Goal: Task Accomplishment & Management: Manage account settings

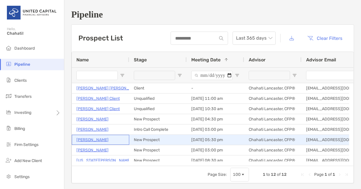
click at [103, 140] on p "[PERSON_NAME]" at bounding box center [92, 139] width 32 height 7
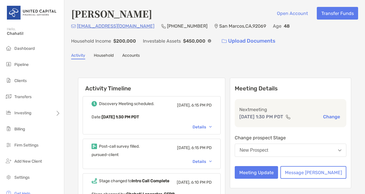
click at [125, 28] on p "[EMAIL_ADDRESS][DOMAIN_NAME]" at bounding box center [116, 25] width 78 height 7
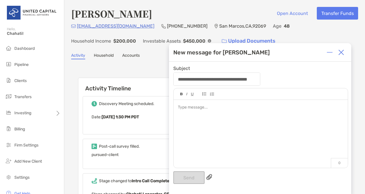
click at [344, 54] on img at bounding box center [342, 52] width 6 height 6
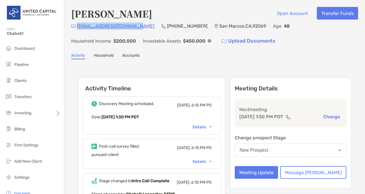
drag, startPoint x: 140, startPoint y: 25, endPoint x: 77, endPoint y: 29, distance: 62.7
click at [77, 29] on div "jamen.gensure1@gmail.com (858) 243-4737 San Marcos , CA , 92069 Age 48 Househol…" at bounding box center [214, 34] width 287 height 25
copy p "jamen.gensure1@gmail.com"
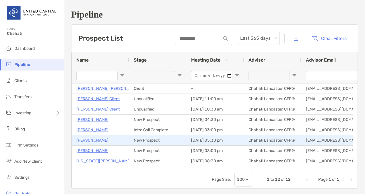
click at [95, 140] on p "[PERSON_NAME]" at bounding box center [92, 139] width 32 height 7
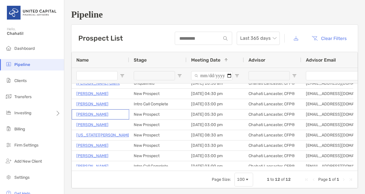
scroll to position [41, 0]
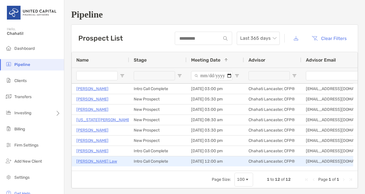
click at [91, 161] on p "[PERSON_NAME] Law" at bounding box center [96, 160] width 41 height 7
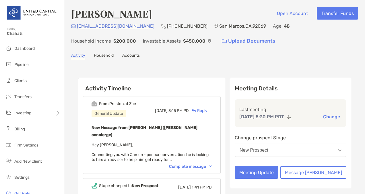
click at [269, 153] on div "New Prospect" at bounding box center [254, 149] width 29 height 5
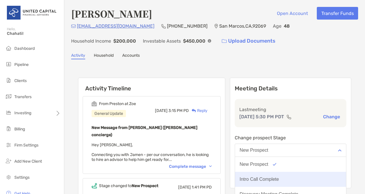
click at [274, 182] on div "Intro Call Complete" at bounding box center [259, 178] width 39 height 5
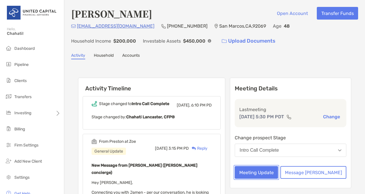
click at [278, 178] on button "Meeting Update" at bounding box center [256, 172] width 43 height 13
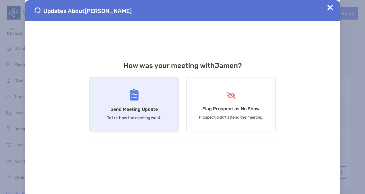
click at [156, 107] on h4 "Send Meeting Update" at bounding box center [134, 108] width 47 height 5
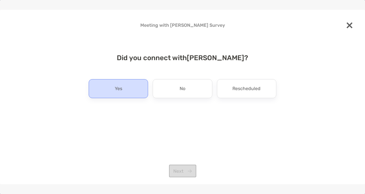
click at [129, 93] on div "Yes" at bounding box center [118, 88] width 59 height 19
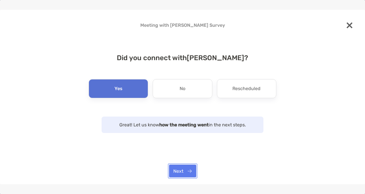
click at [179, 171] on button "Next" at bounding box center [182, 170] width 27 height 13
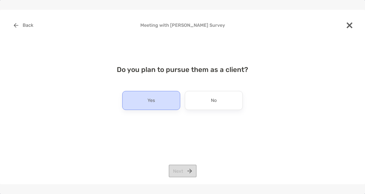
click at [150, 108] on div "Yes" at bounding box center [151, 100] width 58 height 19
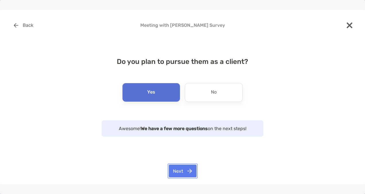
click at [184, 172] on button "Next" at bounding box center [183, 170] width 28 height 13
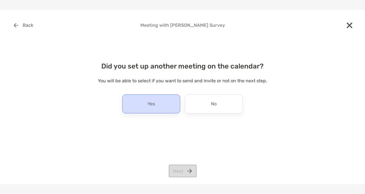
click at [156, 108] on div "Yes" at bounding box center [151, 103] width 58 height 19
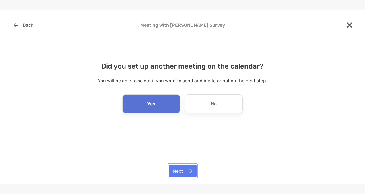
click at [177, 171] on button "Next" at bounding box center [183, 170] width 28 height 13
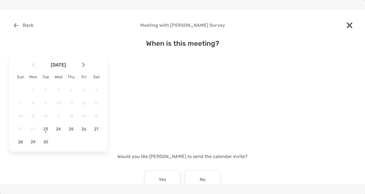
click at [82, 67] on img at bounding box center [83, 64] width 3 height 5
click at [84, 103] on span "10" at bounding box center [84, 103] width 10 height 5
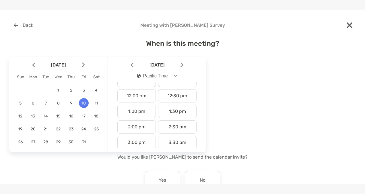
scroll to position [188, 0]
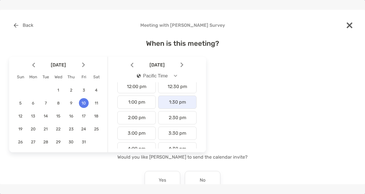
click at [182, 102] on div "1:30 pm" at bounding box center [177, 101] width 38 height 13
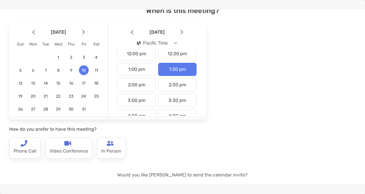
scroll to position [32, 0]
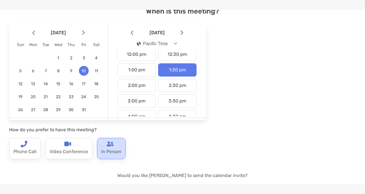
click at [107, 144] on img at bounding box center [110, 143] width 7 height 7
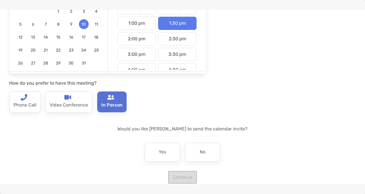
scroll to position [87, 0]
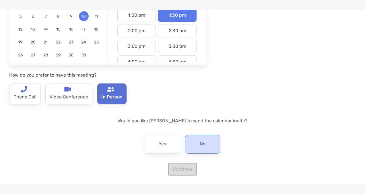
click at [200, 142] on p "No" at bounding box center [203, 143] width 6 height 9
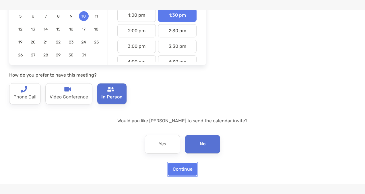
click at [179, 170] on button "Continue" at bounding box center [182, 169] width 29 height 13
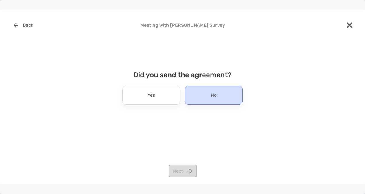
click at [202, 98] on div "No" at bounding box center [214, 95] width 58 height 19
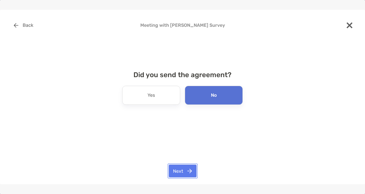
click at [186, 173] on button "Next" at bounding box center [183, 170] width 28 height 13
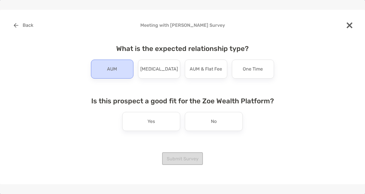
click at [112, 74] on div "AUM" at bounding box center [112, 68] width 43 height 19
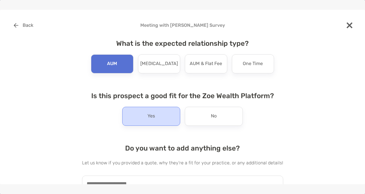
click at [142, 110] on div "Yes" at bounding box center [151, 116] width 58 height 19
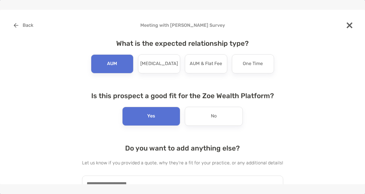
scroll to position [36, 0]
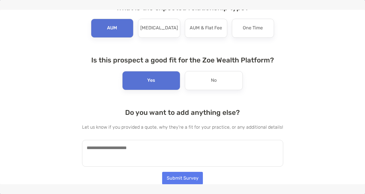
click at [211, 151] on textarea at bounding box center [182, 153] width 201 height 27
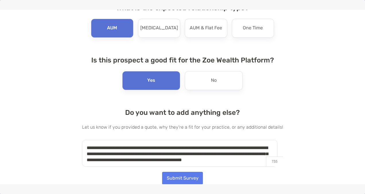
scroll to position [2, 0]
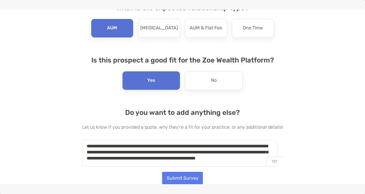
click at [101, 162] on textarea "**********" at bounding box center [180, 153] width 196 height 27
click at [112, 163] on textarea "**********" at bounding box center [180, 153] width 196 height 27
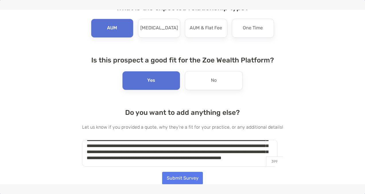
scroll to position [26, 0]
click at [257, 164] on textarea "**********" at bounding box center [180, 153] width 196 height 27
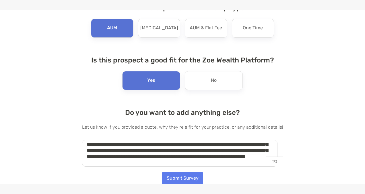
click at [232, 164] on textarea "**********" at bounding box center [180, 153] width 196 height 27
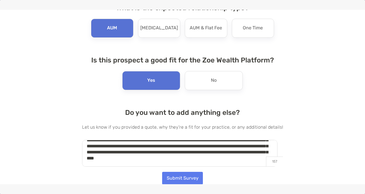
scroll to position [44, 0]
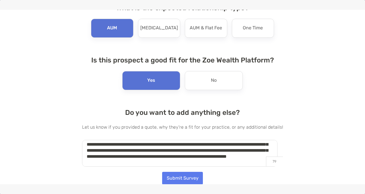
type textarea "**********"
click at [178, 174] on button "Submit Survey" at bounding box center [182, 177] width 41 height 13
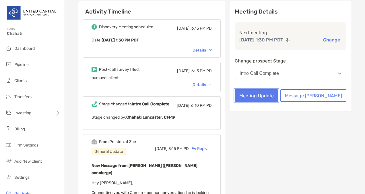
scroll to position [76, 0]
click at [212, 49] on div "Details" at bounding box center [202, 50] width 19 height 5
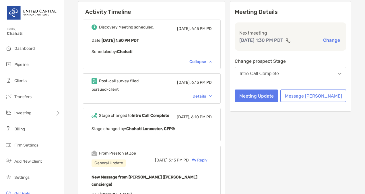
click at [212, 97] on div "Details" at bounding box center [202, 96] width 19 height 5
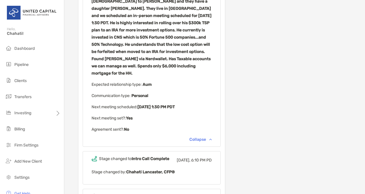
scroll to position [0, 0]
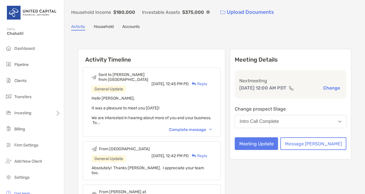
scroll to position [29, 0]
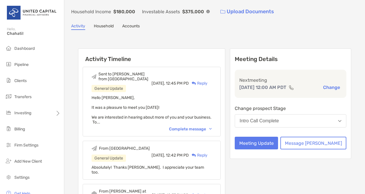
click at [212, 126] on div "Complete message" at bounding box center [190, 128] width 43 height 5
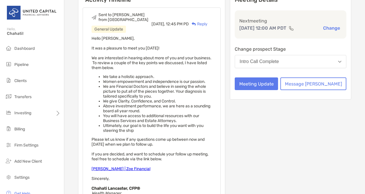
scroll to position [52, 0]
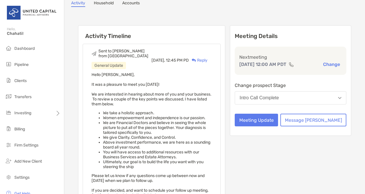
drag, startPoint x: 133, startPoint y: 152, endPoint x: 87, endPoint y: 68, distance: 95.4
click at [87, 68] on div "Sent to [PERSON_NAME] from Chahati General Update [DATE], 12:45 PM PD Reply Hel…" at bounding box center [152, 163] width 138 height 239
copy span "Lorem Ipsum, Do sit a consecte ad elit sed doeiu! Te inc utlaboreet do magnaal …"
click at [30, 66] on li "Pipeline" at bounding box center [32, 64] width 64 height 11
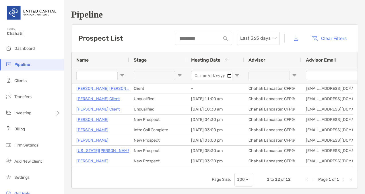
scroll to position [41, 0]
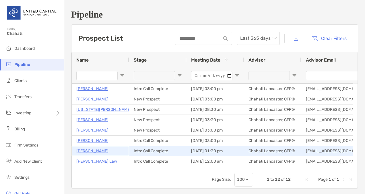
click at [93, 148] on p "[PERSON_NAME]" at bounding box center [92, 150] width 32 height 7
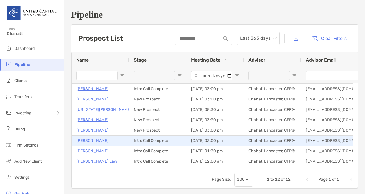
click at [95, 140] on p "Eric Stephan" at bounding box center [92, 140] width 32 height 7
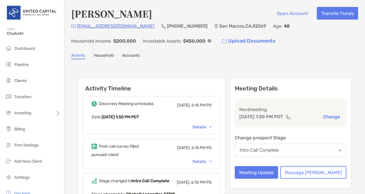
click at [130, 57] on link "Accounts" at bounding box center [131, 56] width 18 height 6
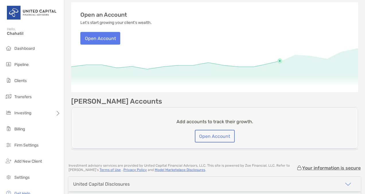
scroll to position [63, 0]
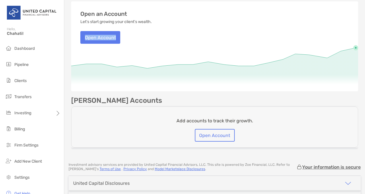
drag, startPoint x: 361, startPoint y: 64, endPoint x: 359, endPoint y: 25, distance: 39.1
click at [359, 25] on div "[PERSON_NAME] Open Account Transfer Funds [EMAIL_ADDRESS][DOMAIN_NAME] (858) 24…" at bounding box center [214, 47] width 301 height 220
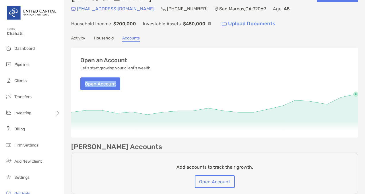
scroll to position [0, 0]
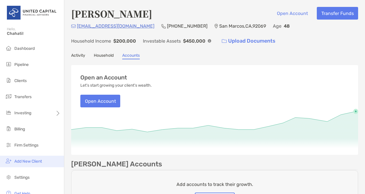
click at [32, 160] on span "Add New Client" at bounding box center [28, 161] width 28 height 5
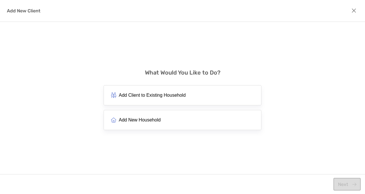
click at [136, 94] on span "Add Client to Existing Household" at bounding box center [152, 94] width 67 height 5
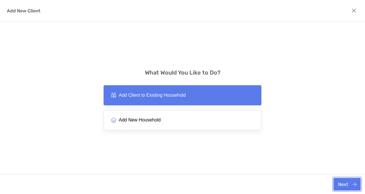
click at [340, 182] on button "Next" at bounding box center [347, 183] width 27 height 13
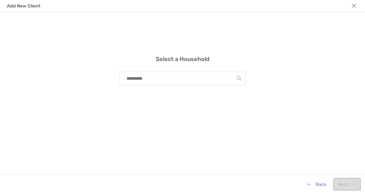
click at [209, 78] on input "modal" at bounding box center [180, 78] width 113 height 13
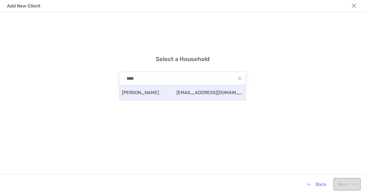
click at [196, 95] on div "Jamen Gensure jamen.gensure1@gmail.com" at bounding box center [182, 92] width 126 height 15
type input "**********"
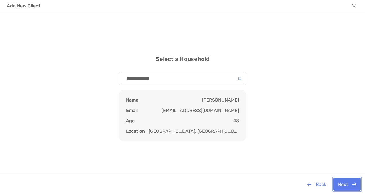
click at [342, 182] on button "Next" at bounding box center [347, 183] width 27 height 13
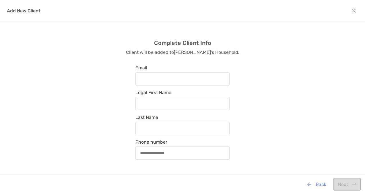
click at [206, 83] on div "modal" at bounding box center [183, 78] width 94 height 13
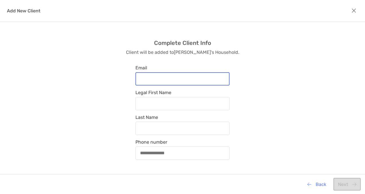
click at [206, 81] on input "Email" at bounding box center [182, 78] width 93 height 5
type input "**********"
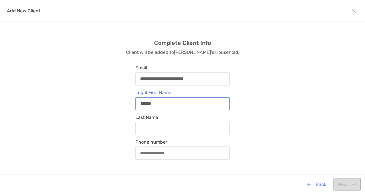
type input "******"
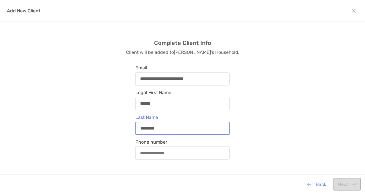
type input "********"
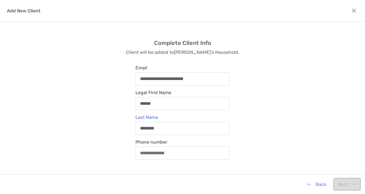
click at [180, 147] on div "modal" at bounding box center [183, 152] width 94 height 13
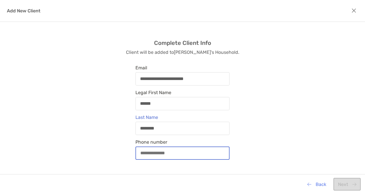
click at [180, 150] on input "Phone number" at bounding box center [182, 152] width 93 height 5
type input "**********"
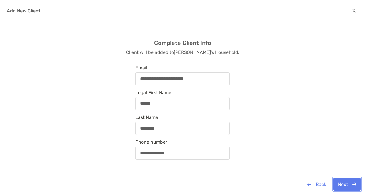
click at [346, 182] on button "Next" at bounding box center [347, 183] width 27 height 13
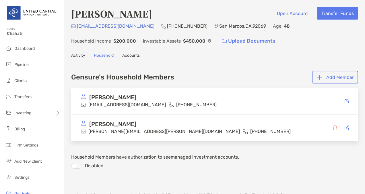
click at [345, 129] on span at bounding box center [347, 127] width 5 height 5
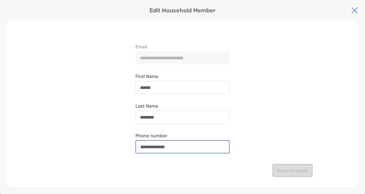
click at [204, 148] on input "**********" at bounding box center [182, 146] width 93 height 5
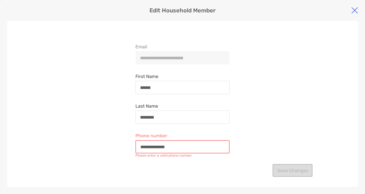
type input "**********"
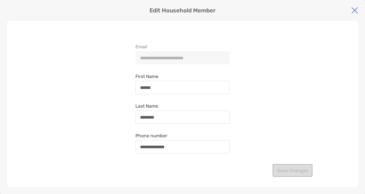
click at [324, 88] on div "**********" at bounding box center [183, 104] width 352 height 166
click at [353, 9] on img at bounding box center [355, 10] width 7 height 7
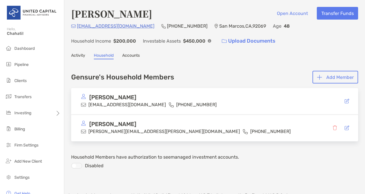
click at [80, 57] on link "Activity" at bounding box center [78, 56] width 14 height 6
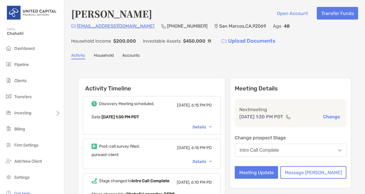
click at [119, 26] on p "jamen.gensure1@gmail.com" at bounding box center [116, 25] width 78 height 7
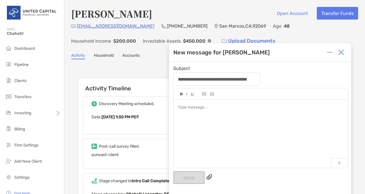
click at [119, 26] on p "jamen.gensure1@gmail.com" at bounding box center [116, 25] width 78 height 7
click at [190, 120] on div at bounding box center [261, 131] width 174 height 62
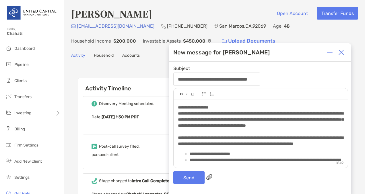
click at [234, 107] on div "**********" at bounding box center [260, 107] width 165 height 6
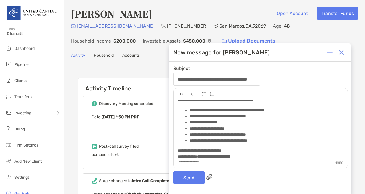
scroll to position [144, 0]
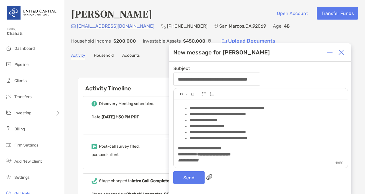
click at [244, 95] on div "**********" at bounding box center [260, 83] width 165 height 24
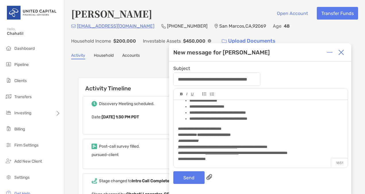
scroll to position [224, 0]
click at [184, 178] on button "Send" at bounding box center [188, 177] width 31 height 13
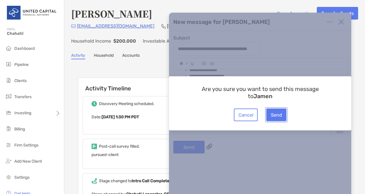
click at [275, 114] on button "Send" at bounding box center [277, 114] width 20 height 13
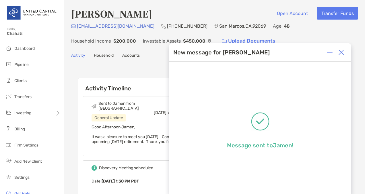
click at [339, 51] on img at bounding box center [342, 52] width 6 height 6
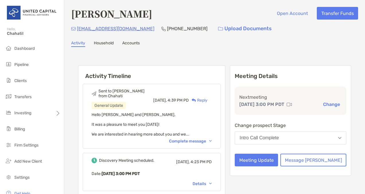
click at [205, 138] on div "Complete message" at bounding box center [190, 140] width 43 height 5
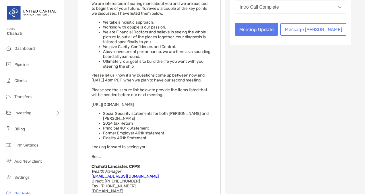
scroll to position [96, 0]
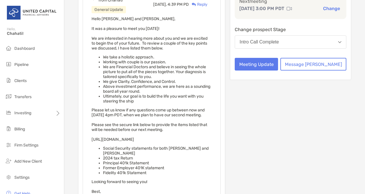
drag, startPoint x: 151, startPoint y: 86, endPoint x: 87, endPoint y: 16, distance: 95.8
click at [87, 16] on div "Sent to [PERSON_NAME] from Chahati General Update [DATE], 4:39 PM PD Reply Hell…" at bounding box center [152, 121] width 138 height 266
copy span "Lorem Ipsu dol Sitamet, Co adi e seddoeiu te inci utl etdol! Ma ali enimadmini …"
